Goal: Feedback & Contribution: Leave review/rating

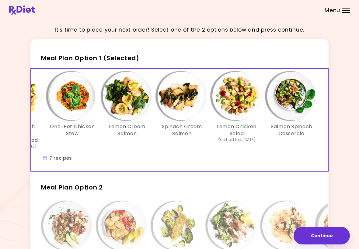
scroll to position [0, 105]
click at [249, 112] on img "Info - Salmon Spinach Casserole - Meal Plan Option 1 (Selected)" at bounding box center [291, 96] width 49 height 49
click at [239, 106] on img "Info - Lemon Chicken Salad - Meal Plan Option 1 (Selected)" at bounding box center [236, 96] width 49 height 49
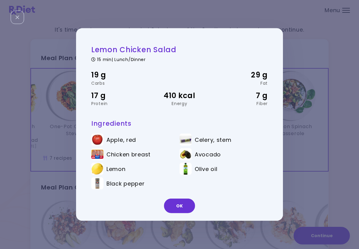
click at [230, 64] on div "19 g Carbs 29 g Fat 17 g Protein 410 kcal Energy 7 g Fiber" at bounding box center [179, 88] width 176 height 52
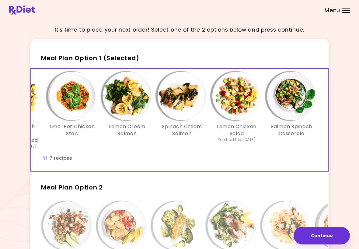
click at [187, 104] on img "Info - Spinach Cream Salmon - Meal Plan Option 1 (Selected)" at bounding box center [182, 96] width 49 height 49
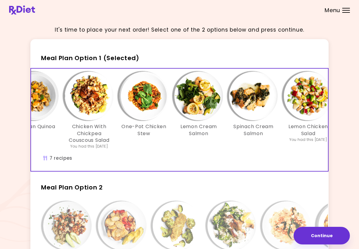
scroll to position [0, 33]
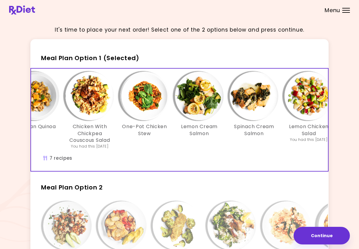
click at [205, 106] on img "Info - Lemon Cream Salmon - Meal Plan Option 1 (Selected)" at bounding box center [199, 96] width 49 height 49
click at [151, 104] on img "Info - One-Pot Chicken Stew - Meal Plan Option 1 (Selected)" at bounding box center [144, 96] width 49 height 49
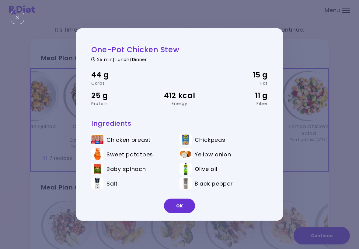
click at [223, 102] on div "Fiber" at bounding box center [238, 104] width 59 height 4
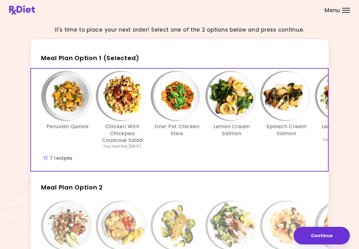
scroll to position [0, 0]
click at [127, 107] on img "Info - Chicken With Chickpea Couscous Salad - Meal Plan Option 1 (Selected)" at bounding box center [122, 96] width 49 height 49
click at [72, 100] on img "Info - Peruvian Quinoa - Meal Plan Option 1 (Selected)" at bounding box center [67, 96] width 49 height 49
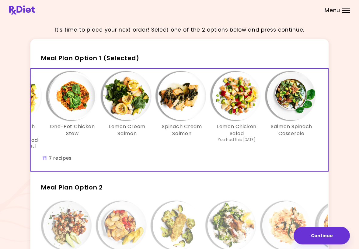
scroll to position [0, 105]
click at [249, 238] on button "Continue" at bounding box center [322, 236] width 56 height 18
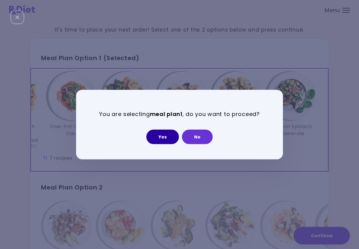
click at [167, 138] on button "Yes" at bounding box center [162, 137] width 33 height 15
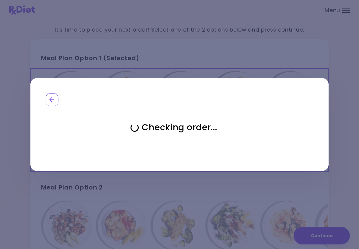
select select "**********"
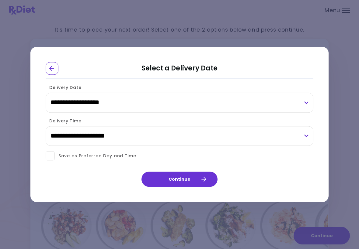
click at [51, 160] on span at bounding box center [50, 156] width 9 height 9
click at [189, 181] on button "Continue" at bounding box center [179, 179] width 76 height 15
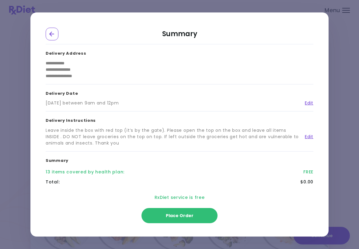
click at [187, 220] on button "Place Order" at bounding box center [179, 215] width 76 height 15
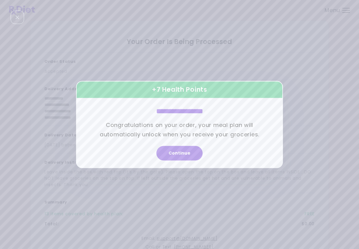
click at [185, 156] on button "Continue" at bounding box center [179, 153] width 46 height 15
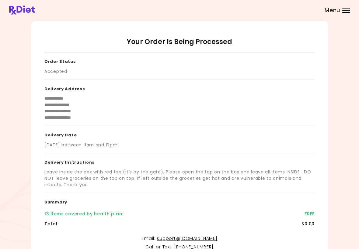
click at [249, 12] on div at bounding box center [346, 12] width 8 height 1
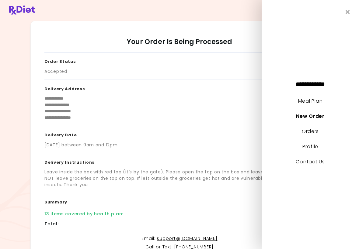
click at [249, 103] on link "Meal Plan" at bounding box center [310, 101] width 24 height 7
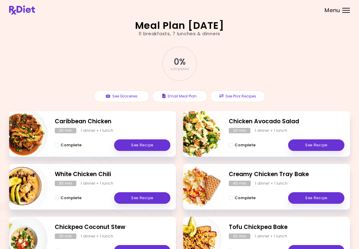
click at [175, 220] on div "Chickpea Coconut Stew 25 min 1 dinner + 1 lunch Complete See Recipe" at bounding box center [92, 240] width 167 height 46
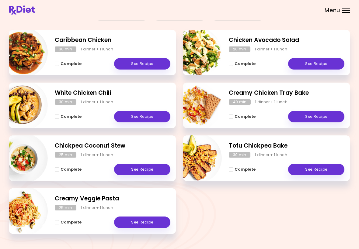
scroll to position [82, 0]
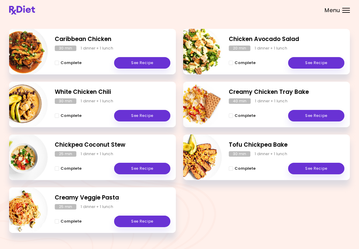
click at [249, 159] on div "Complete See Recipe" at bounding box center [287, 166] width 116 height 18
click at [146, 168] on link "See Recipe" at bounding box center [142, 169] width 56 height 12
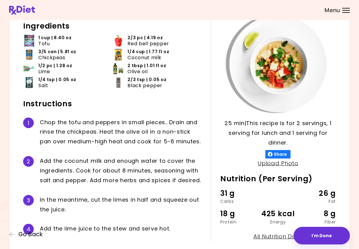
scroll to position [36, 0]
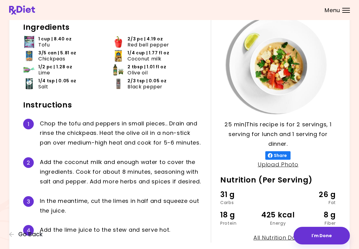
click at [249, 235] on button "I'm Done" at bounding box center [322, 236] width 56 height 18
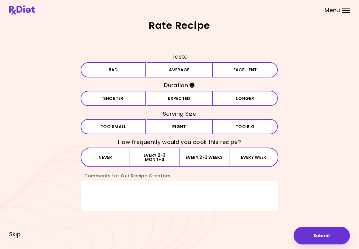
click at [249, 236] on button "Submit" at bounding box center [322, 236] width 56 height 18
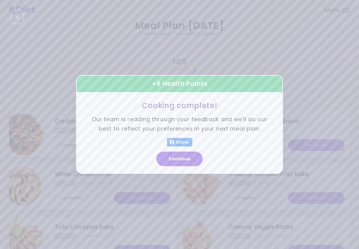
click at [187, 161] on button "Continue" at bounding box center [179, 159] width 46 height 15
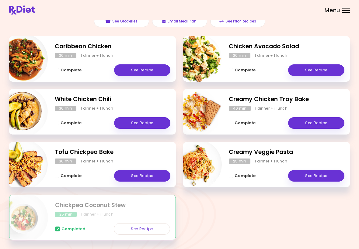
scroll to position [94, 0]
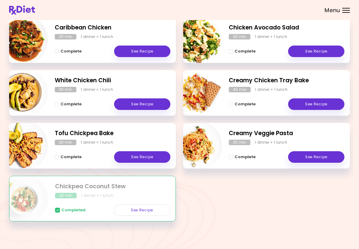
click at [140, 211] on link "See Recipe" at bounding box center [142, 211] width 56 height 12
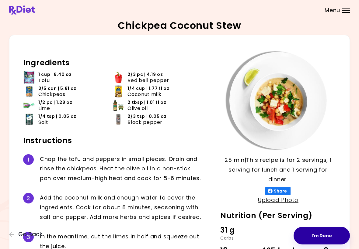
click at [249, 236] on button "I'm Done" at bounding box center [322, 236] width 56 height 18
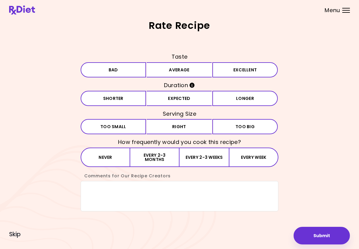
click at [116, 75] on button "Bad" at bounding box center [113, 69] width 65 height 15
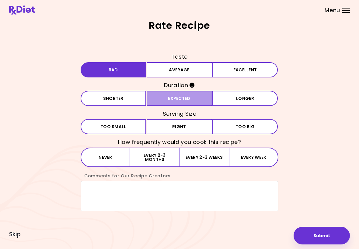
click at [181, 100] on button "Expected" at bounding box center [179, 98] width 65 height 15
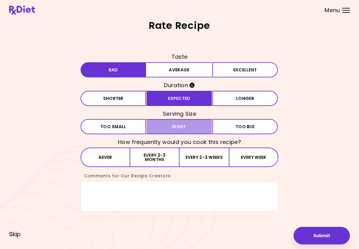
click at [180, 130] on button "Right" at bounding box center [179, 126] width 65 height 15
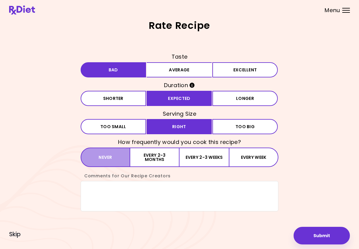
click at [109, 162] on button "Never" at bounding box center [106, 157] width 50 height 19
click at [100, 196] on textarea "Comments for Our Recipe Creators" at bounding box center [180, 196] width 198 height 30
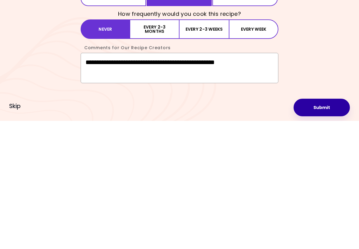
type textarea "**********"
click at [249, 227] on button "Submit" at bounding box center [322, 236] width 56 height 18
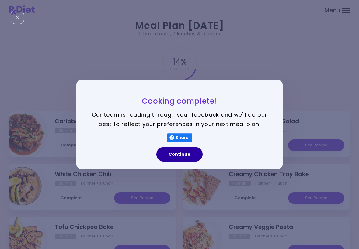
click at [187, 155] on button "Continue" at bounding box center [179, 155] width 46 height 15
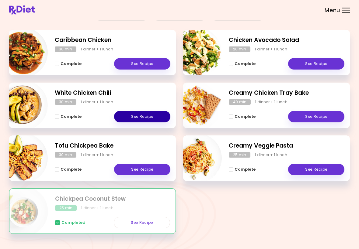
scroll to position [83, 0]
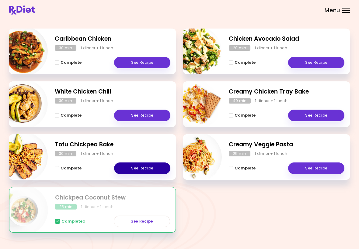
click at [152, 168] on link "See Recipe" at bounding box center [142, 169] width 56 height 12
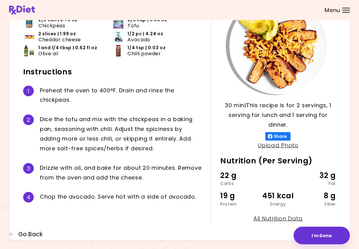
scroll to position [60, 0]
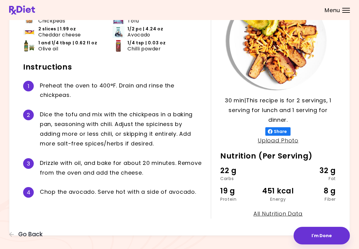
click at [249, 238] on button "I'm Done" at bounding box center [322, 236] width 56 height 18
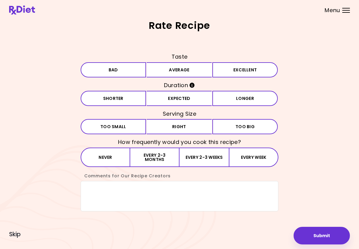
click at [118, 69] on button "Bad" at bounding box center [113, 69] width 65 height 15
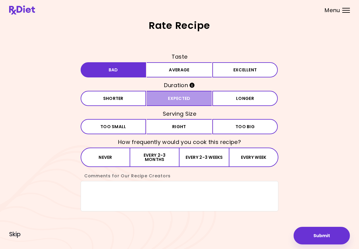
click at [183, 96] on button "Expected" at bounding box center [179, 98] width 65 height 15
click at [182, 129] on button "Right" at bounding box center [179, 126] width 65 height 15
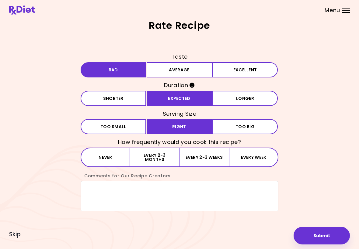
click at [109, 159] on button "Never" at bounding box center [106, 157] width 50 height 19
click at [95, 191] on textarea "Comments for Our Recipe Creators" at bounding box center [180, 196] width 198 height 30
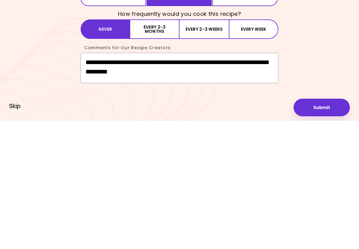
type textarea "**********"
click at [249, 227] on button "Submit" at bounding box center [322, 236] width 56 height 18
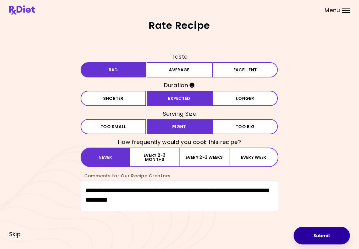
click at [249, 239] on button "Submit" at bounding box center [322, 236] width 56 height 18
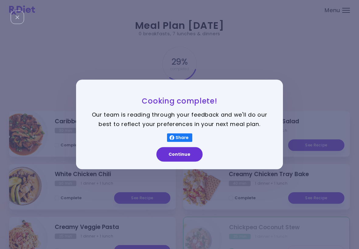
click at [186, 159] on button "Continue" at bounding box center [179, 155] width 46 height 15
